Goal: Task Accomplishment & Management: Manage account settings

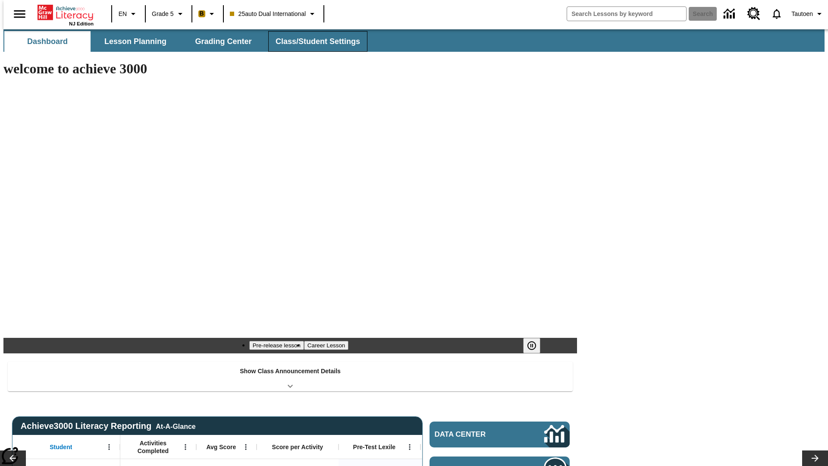
click at [313, 41] on span "Class/Student Settings" at bounding box center [318, 42] width 85 height 10
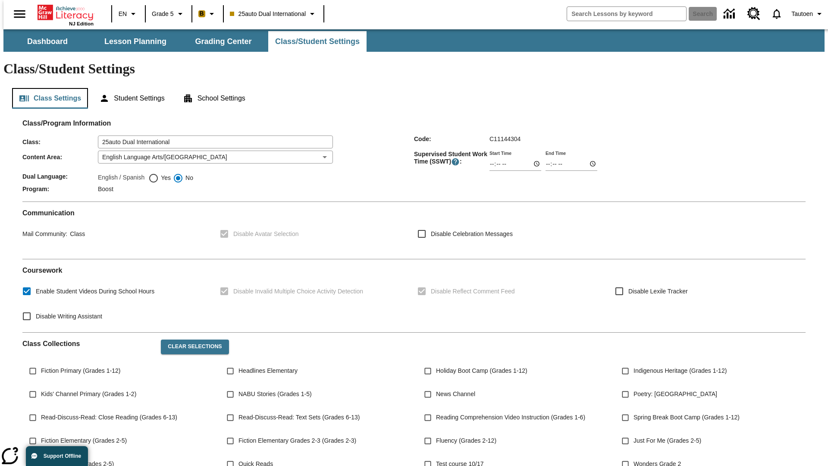
click at [47, 88] on button "Class Settings" at bounding box center [50, 98] width 76 height 21
click at [160, 173] on span "Yes" at bounding box center [165, 177] width 12 height 9
click at [159, 173] on input "Yes" at bounding box center [153, 178] width 10 height 10
radio input "true"
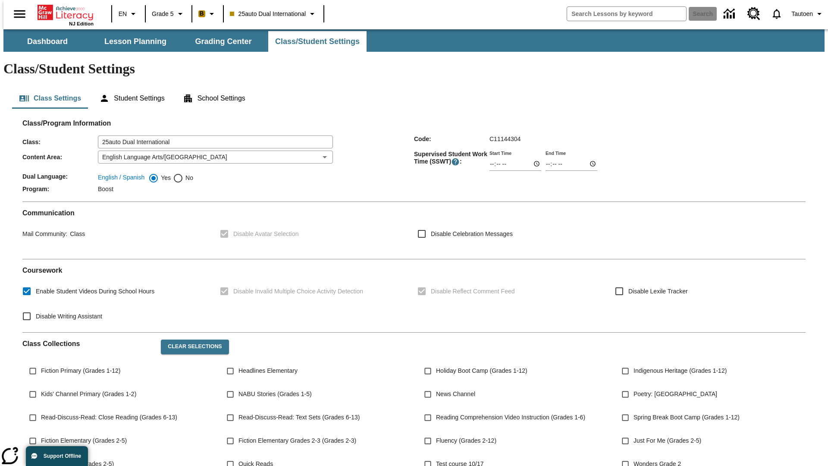
scroll to position [126, 0]
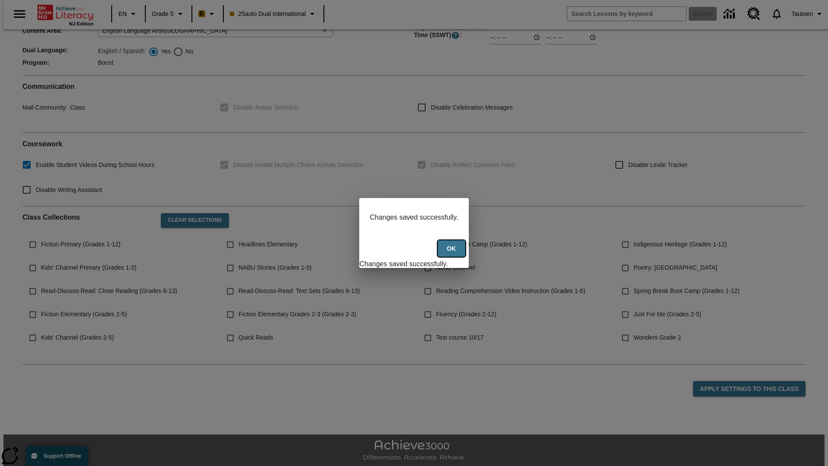
click at [453, 253] on button "Ok" at bounding box center [452, 248] width 28 height 17
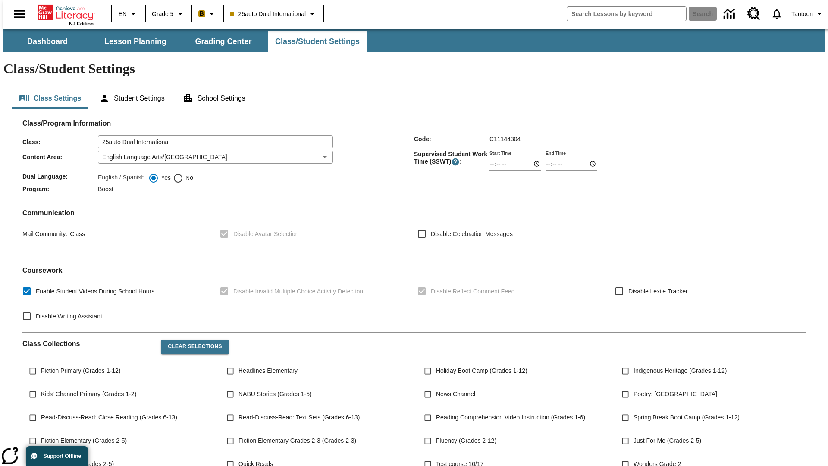
scroll to position [126, 0]
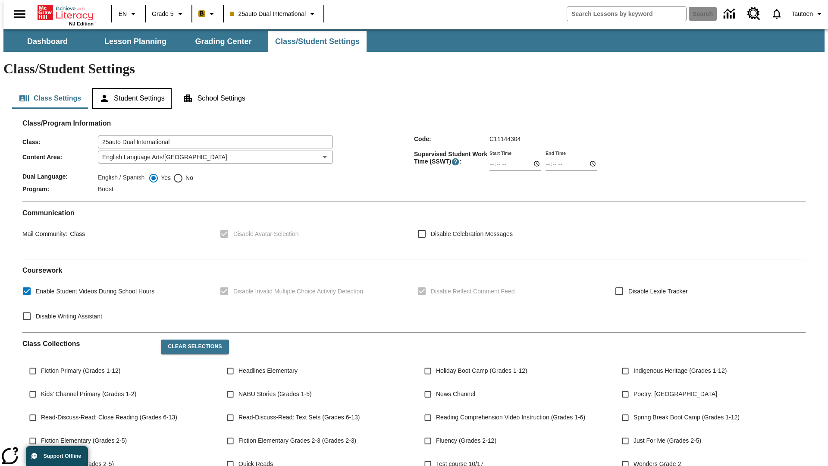
click at [130, 88] on button "Student Settings" at bounding box center [131, 98] width 79 height 21
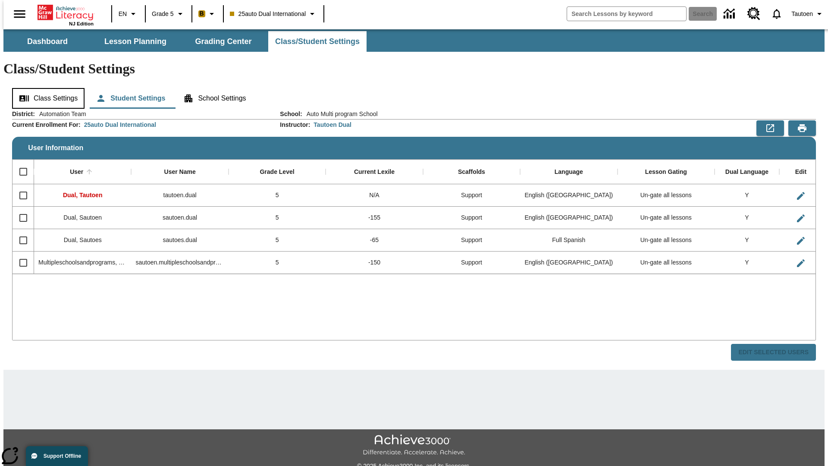
click at [45, 88] on button "Class Settings" at bounding box center [48, 98] width 72 height 21
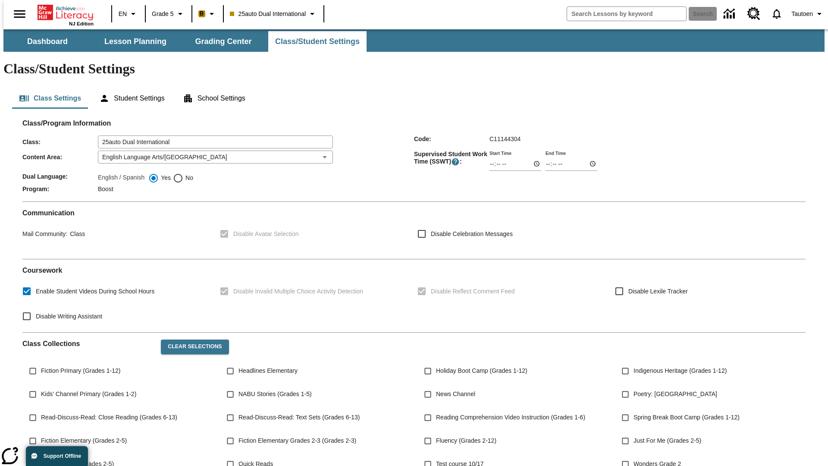
click at [183, 173] on span "No" at bounding box center [188, 177] width 10 height 9
click at [183, 173] on input "No" at bounding box center [178, 178] width 10 height 10
radio input "true"
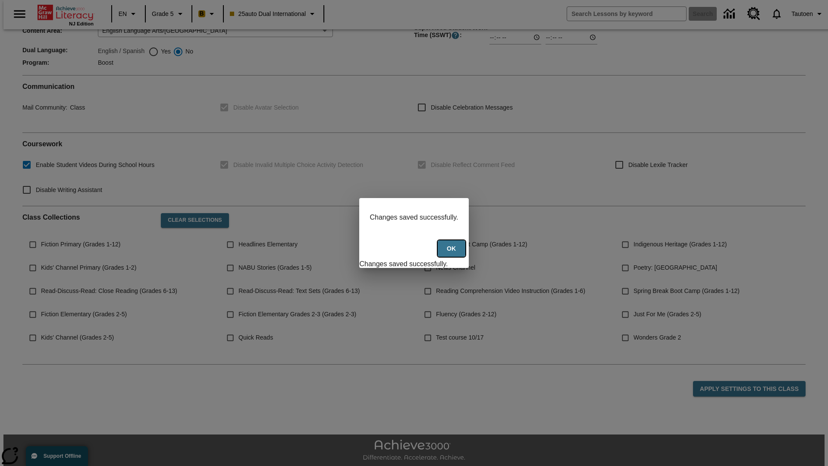
click at [453, 253] on button "Ok" at bounding box center [452, 248] width 28 height 17
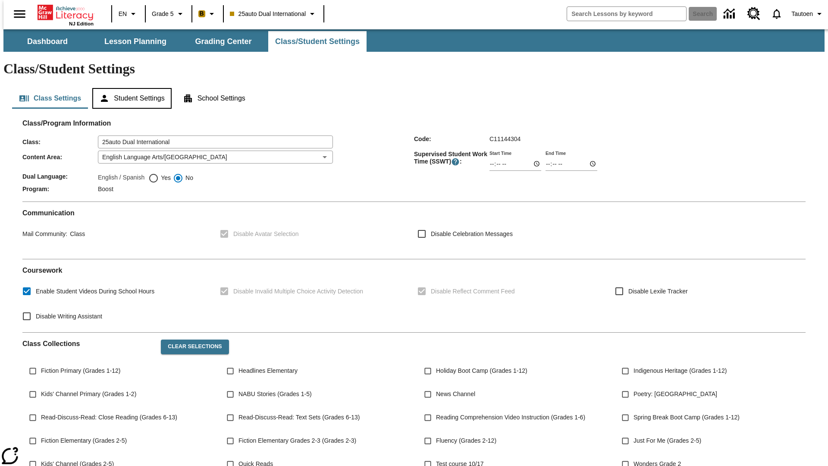
click at [130, 88] on button "Student Settings" at bounding box center [131, 98] width 79 height 21
